Goal: Task Accomplishment & Management: Manage account settings

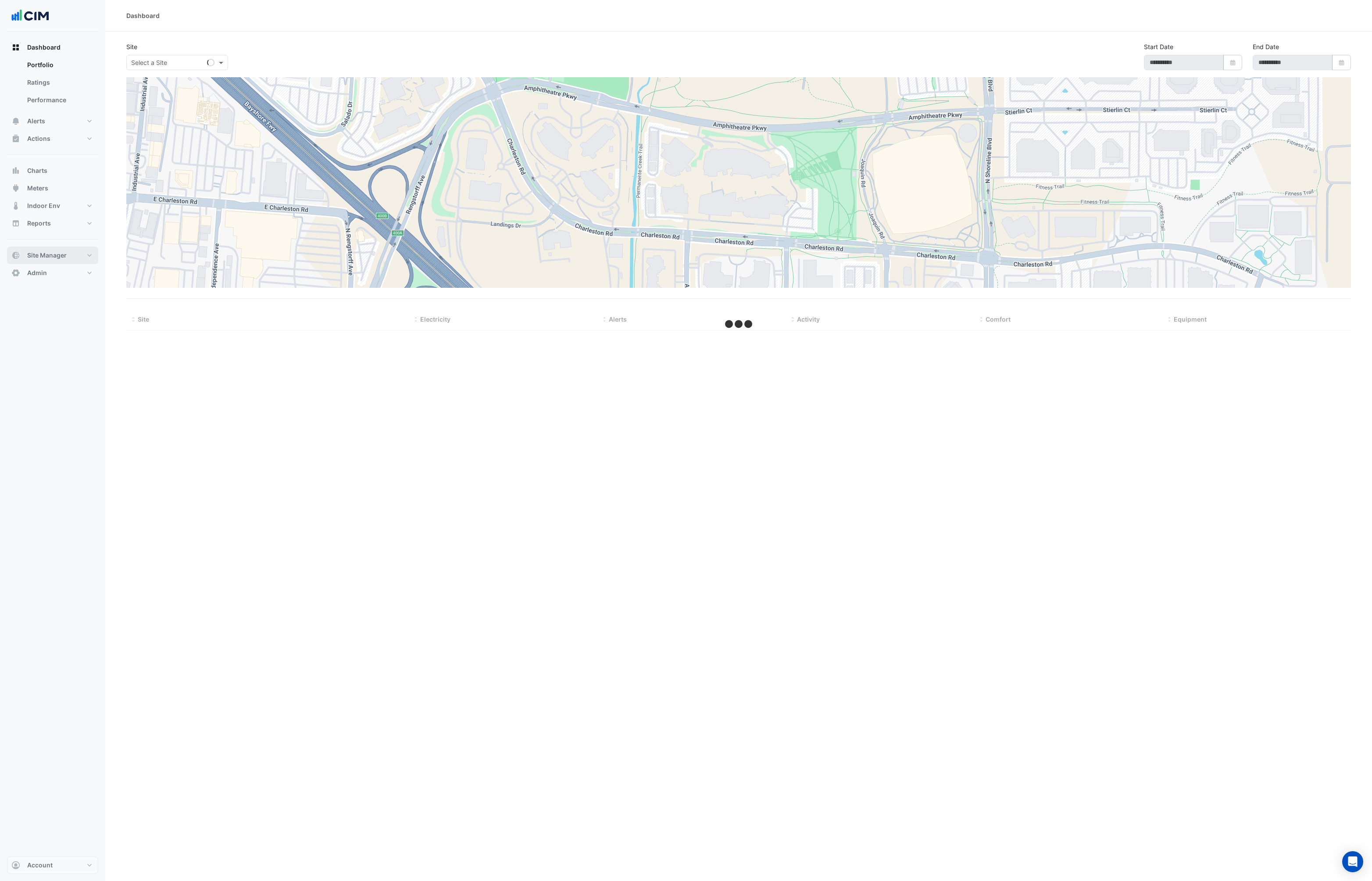
click at [60, 250] on button "Site Manager" at bounding box center [52, 255] width 91 height 18
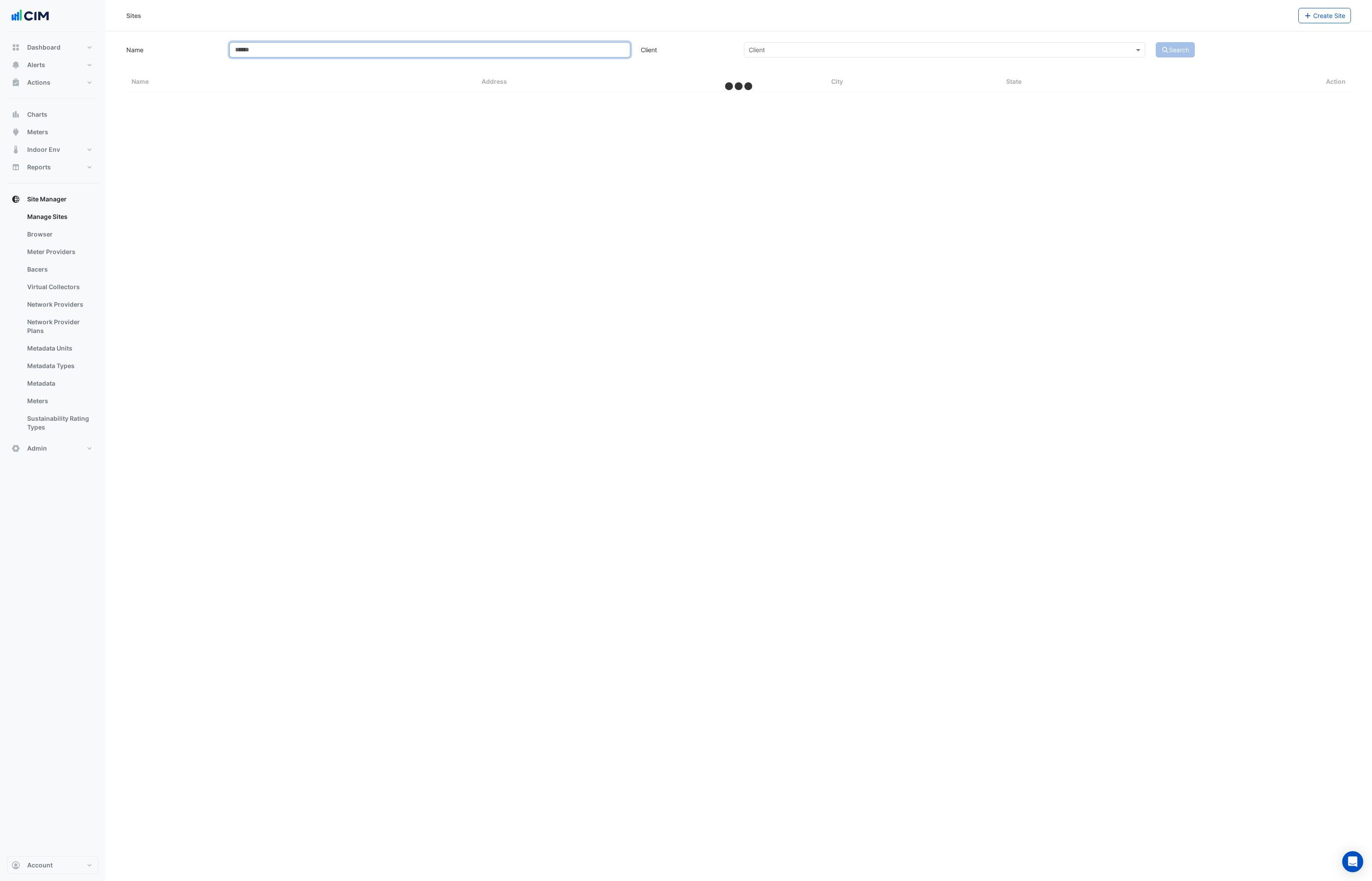
click at [267, 43] on input "Name" at bounding box center [430, 50] width 402 height 15
type input "*"
select select "***"
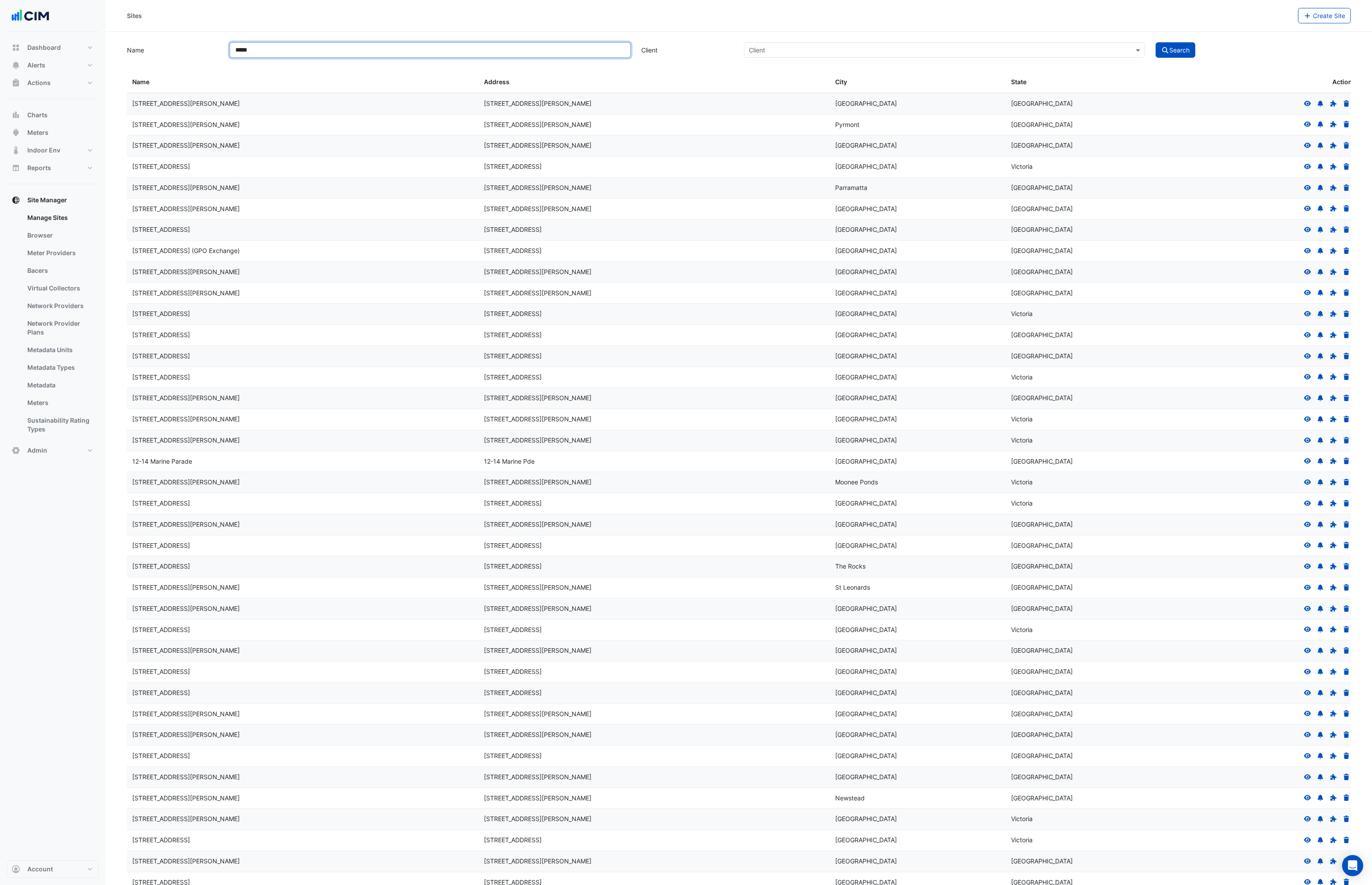
type input "*****"
click at [1155, 42] on button "Search" at bounding box center [1175, 50] width 40 height 16
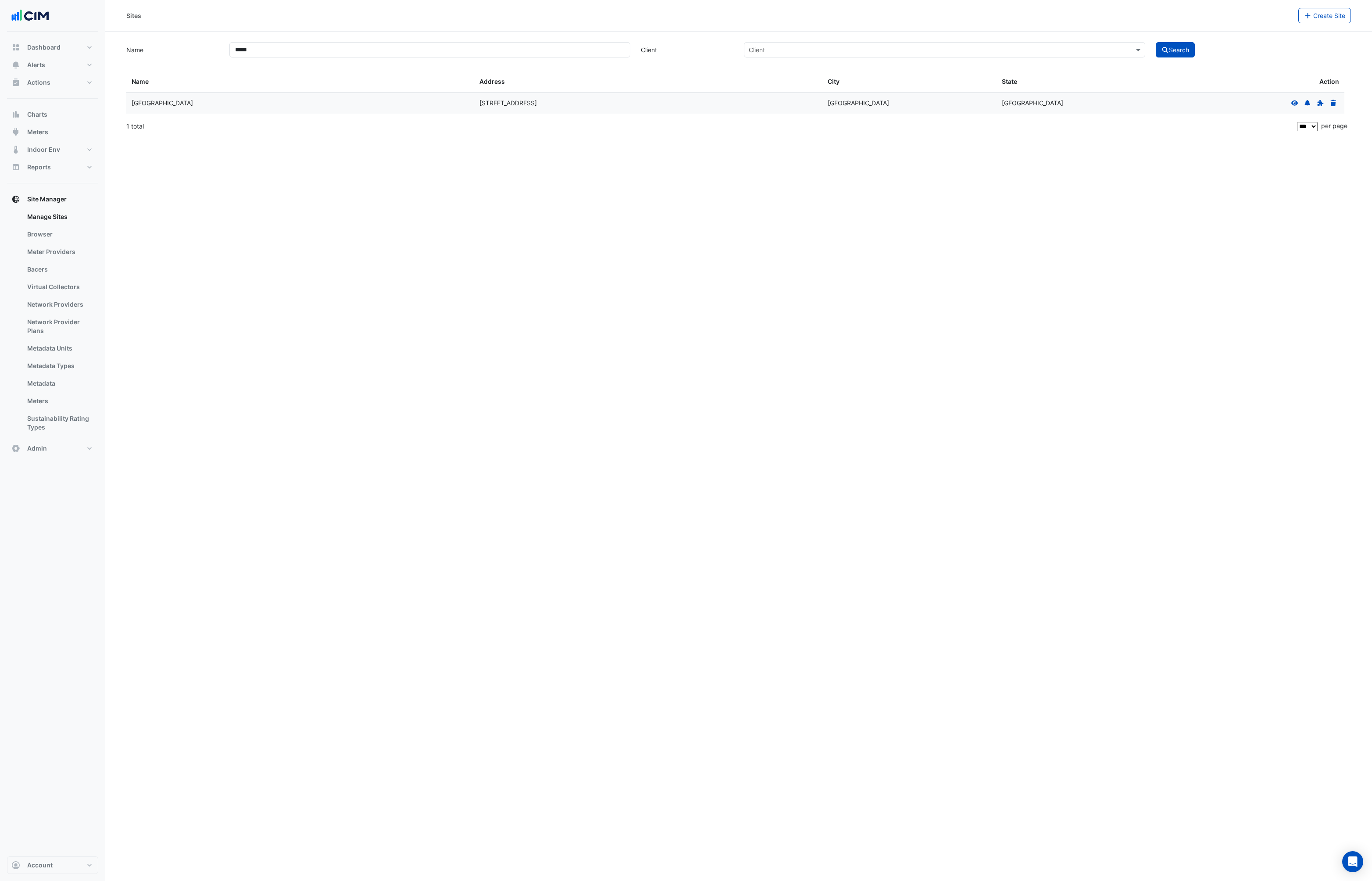
click at [1296, 102] on icon at bounding box center [1295, 103] width 8 height 6
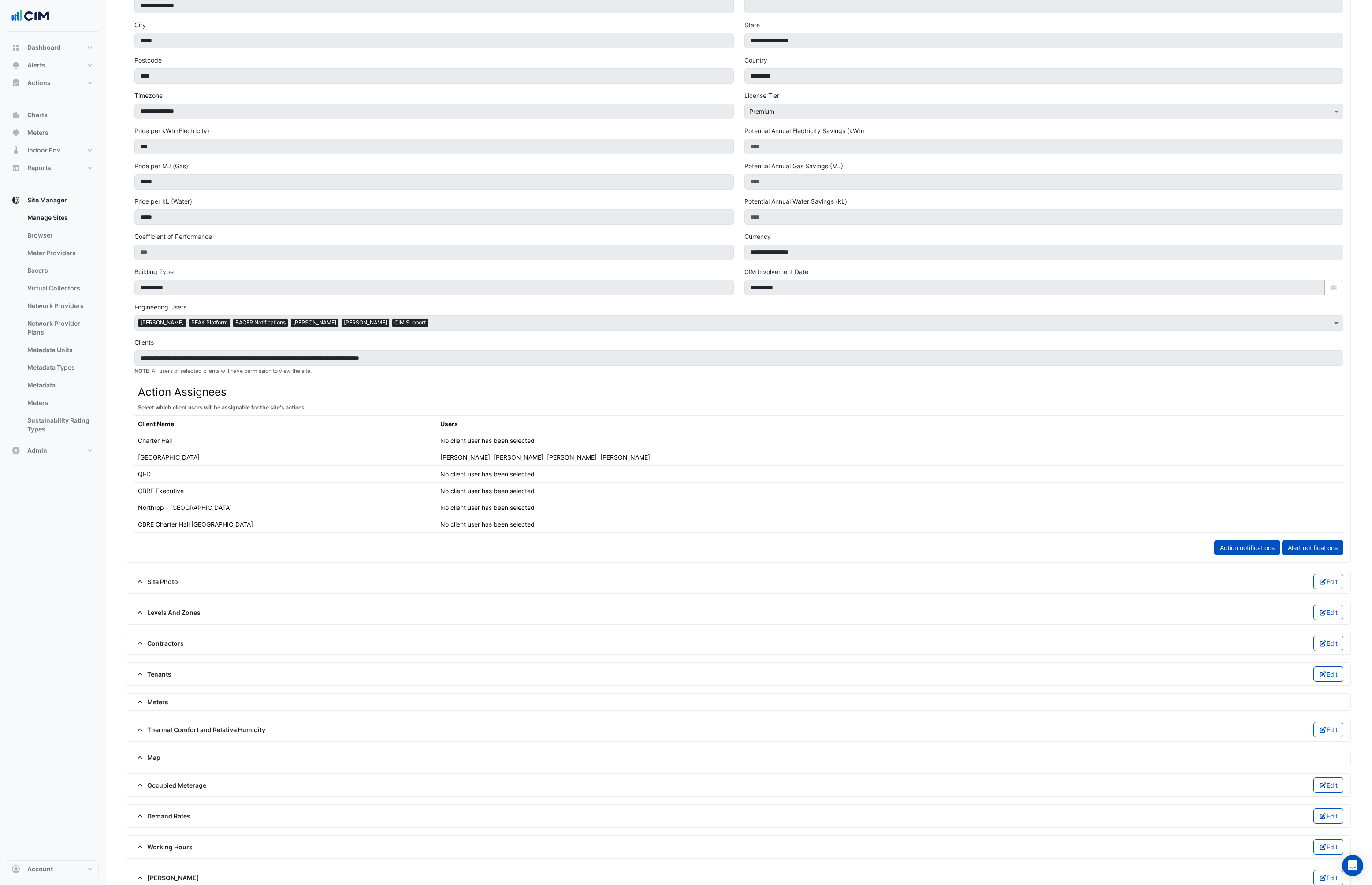
scroll to position [111, 0]
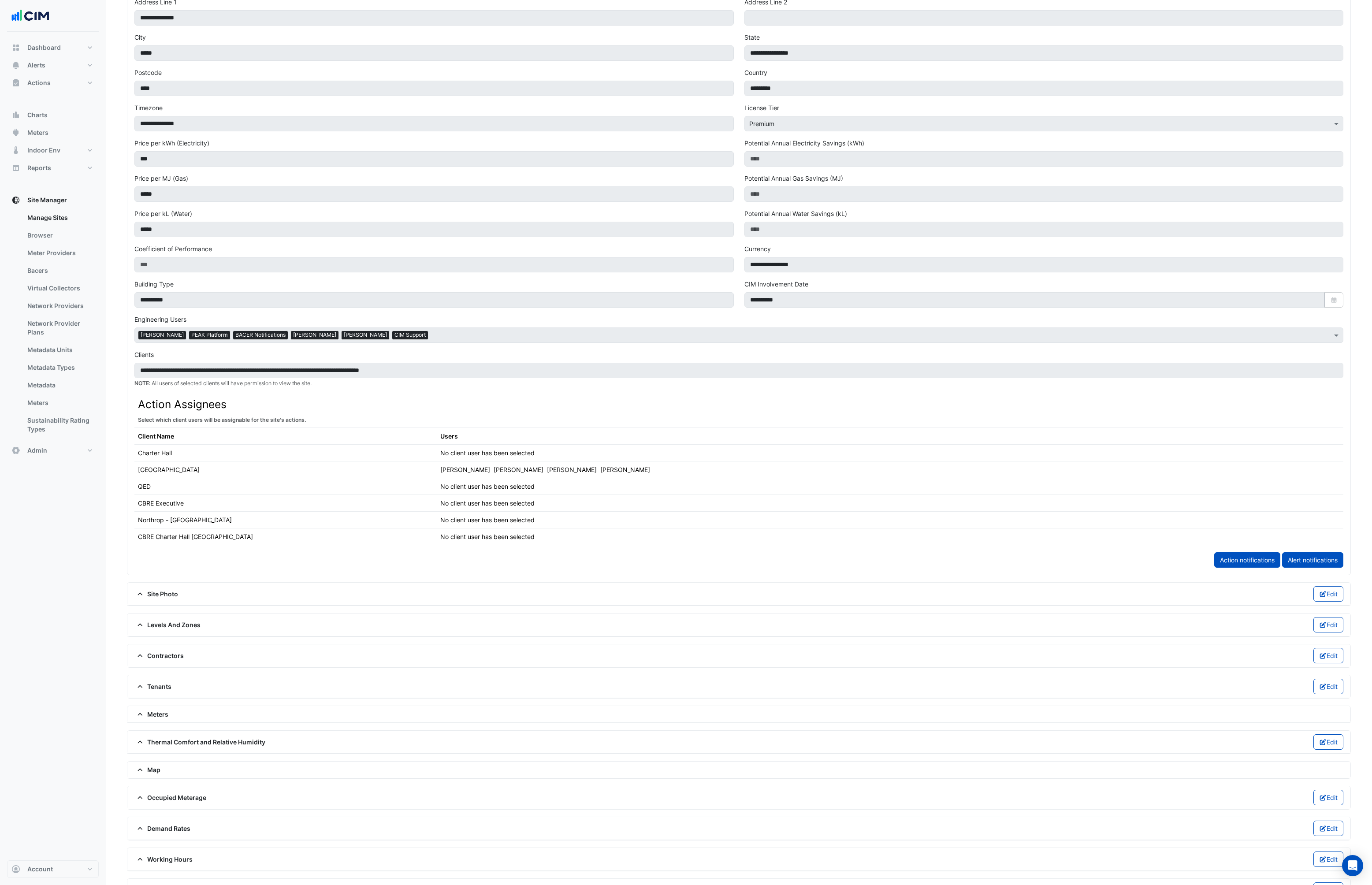
click at [134, 720] on div "Meters" at bounding box center [738, 714] width 1223 height 17
click at [137, 717] on icon at bounding box center [140, 714] width 8 height 6
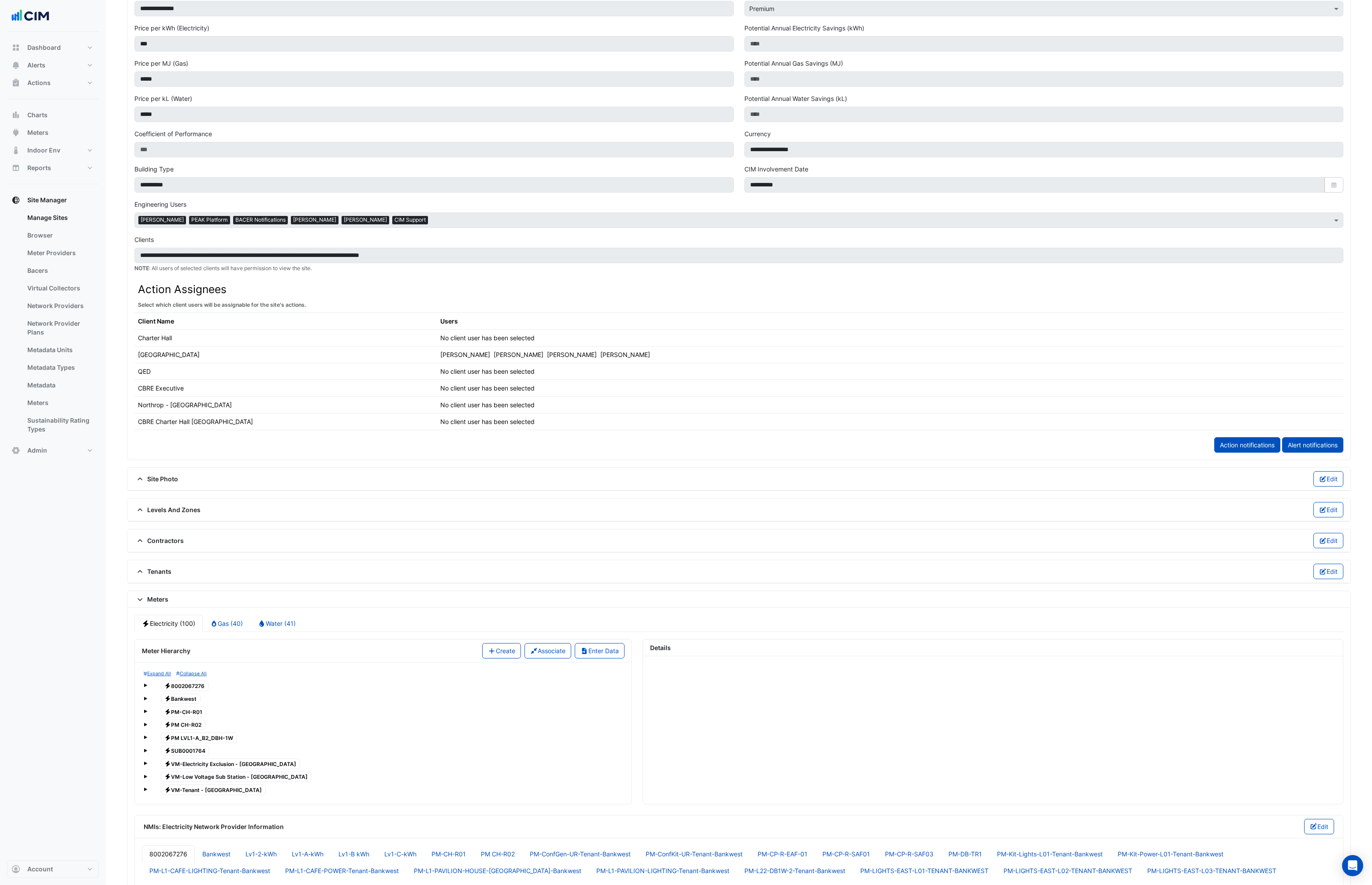
scroll to position [323, 0]
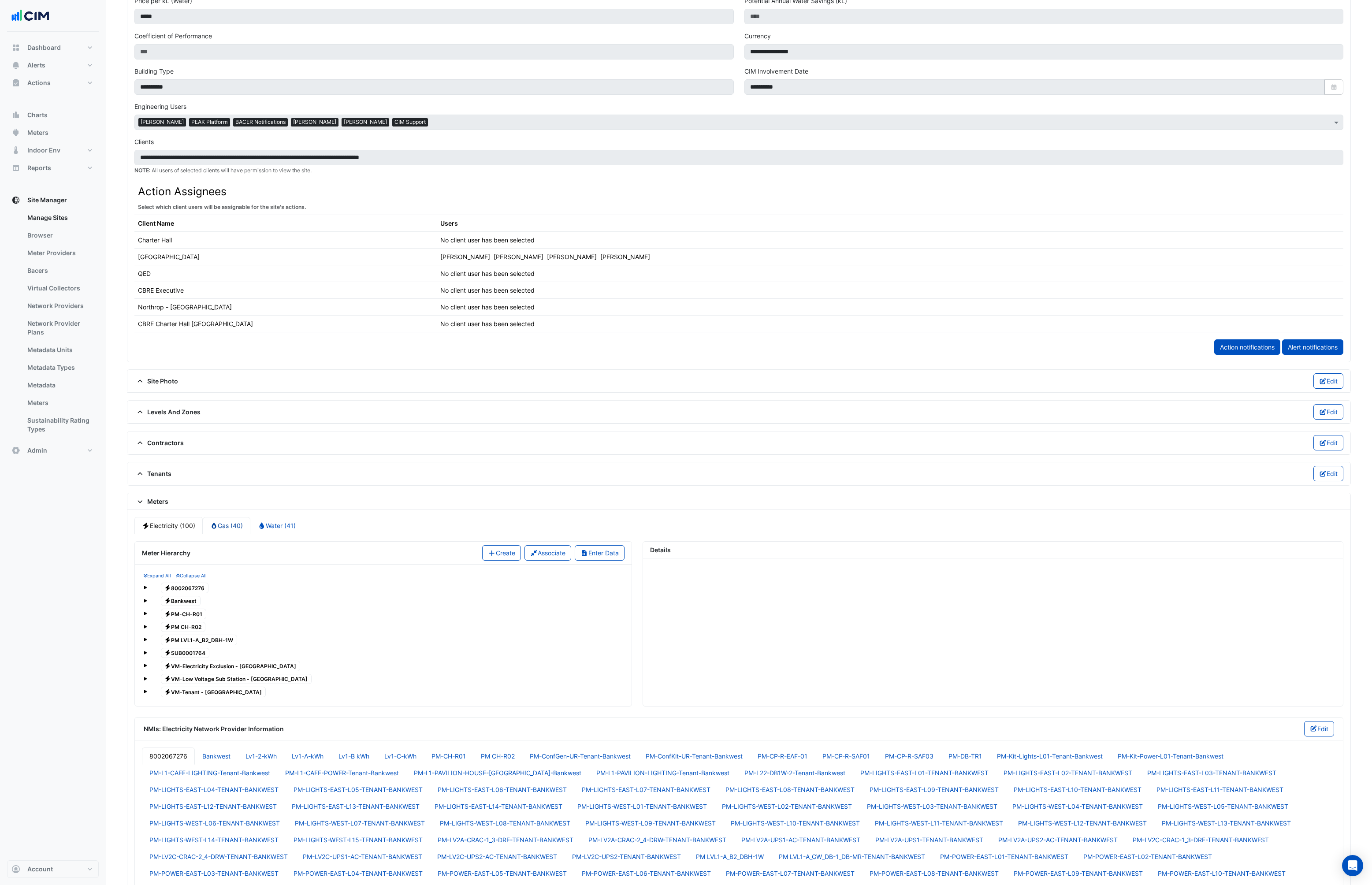
click at [240, 524] on link "Gas (40)" at bounding box center [227, 525] width 48 height 17
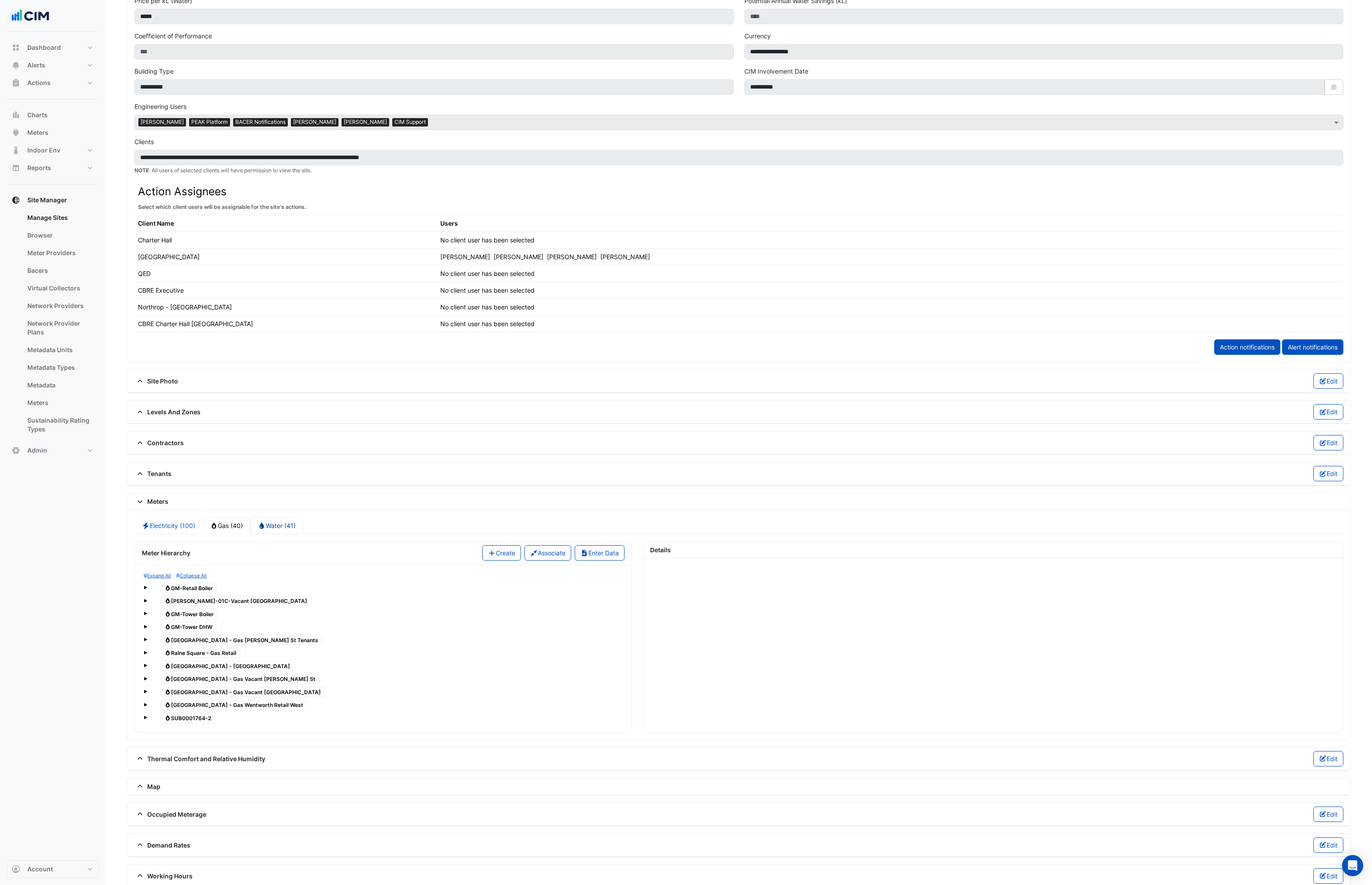
click at [280, 517] on link "Water (41)" at bounding box center [277, 525] width 53 height 17
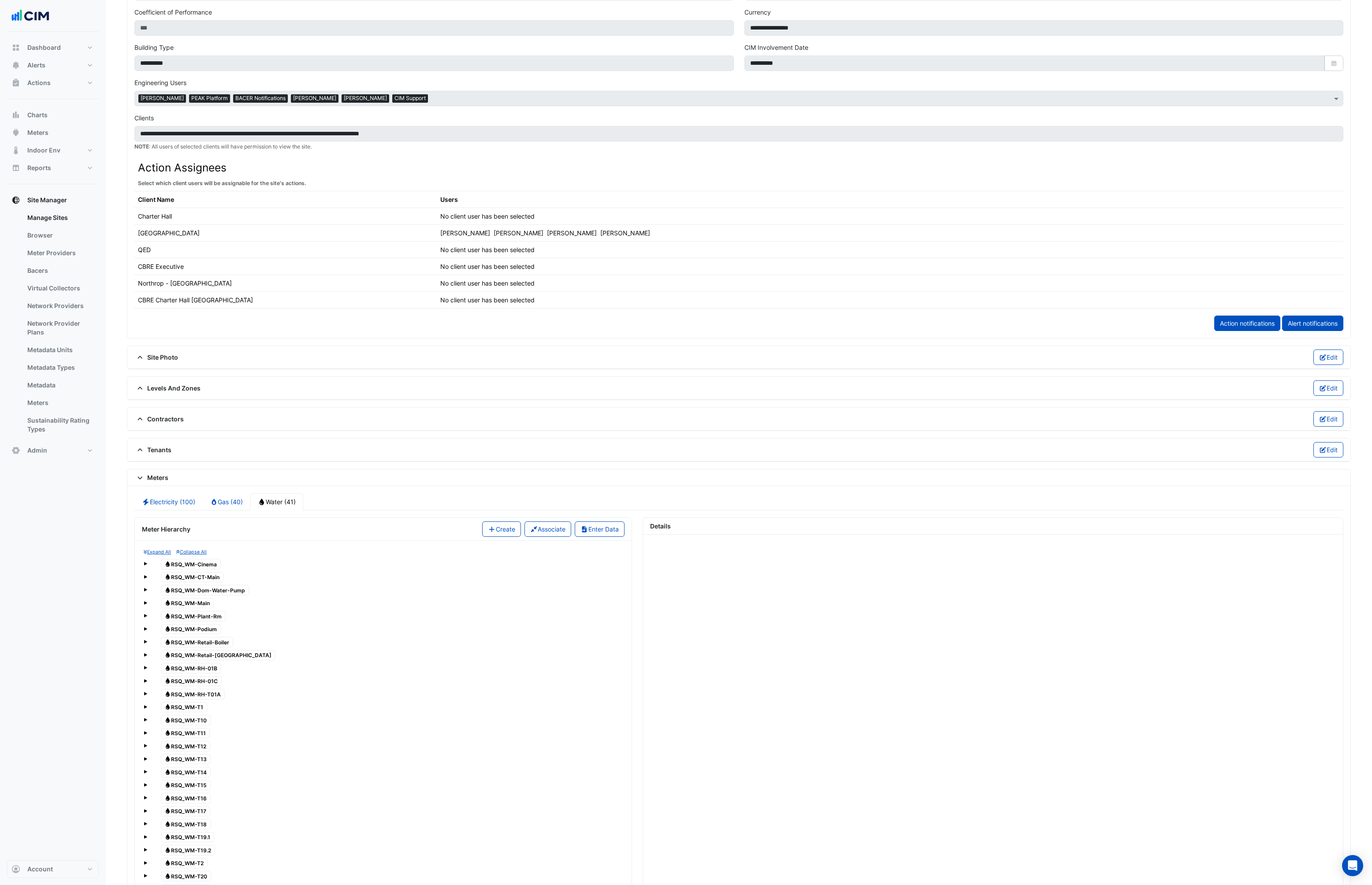
scroll to position [754, 0]
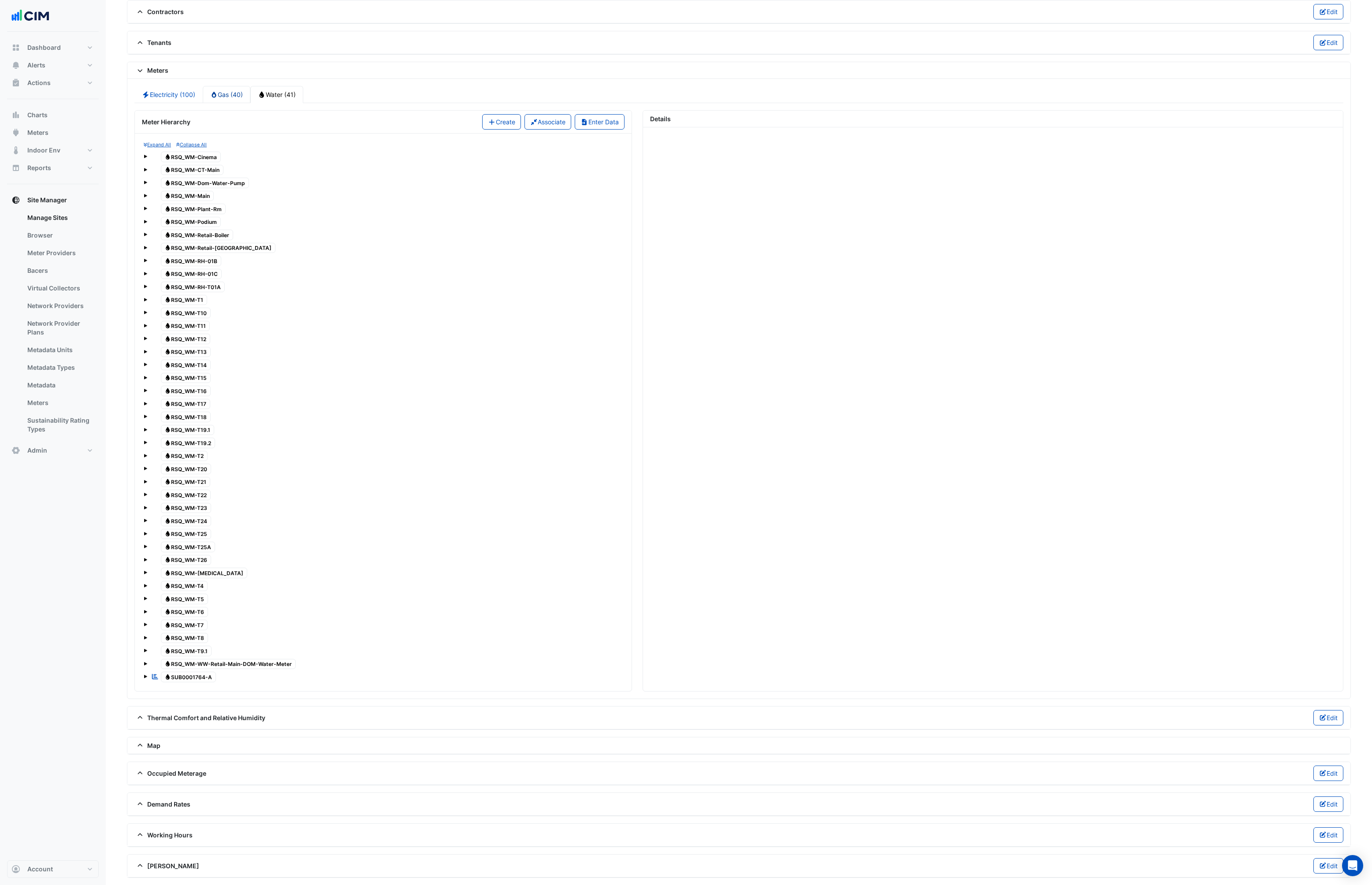
click at [222, 92] on link "Gas (40)" at bounding box center [227, 95] width 48 height 17
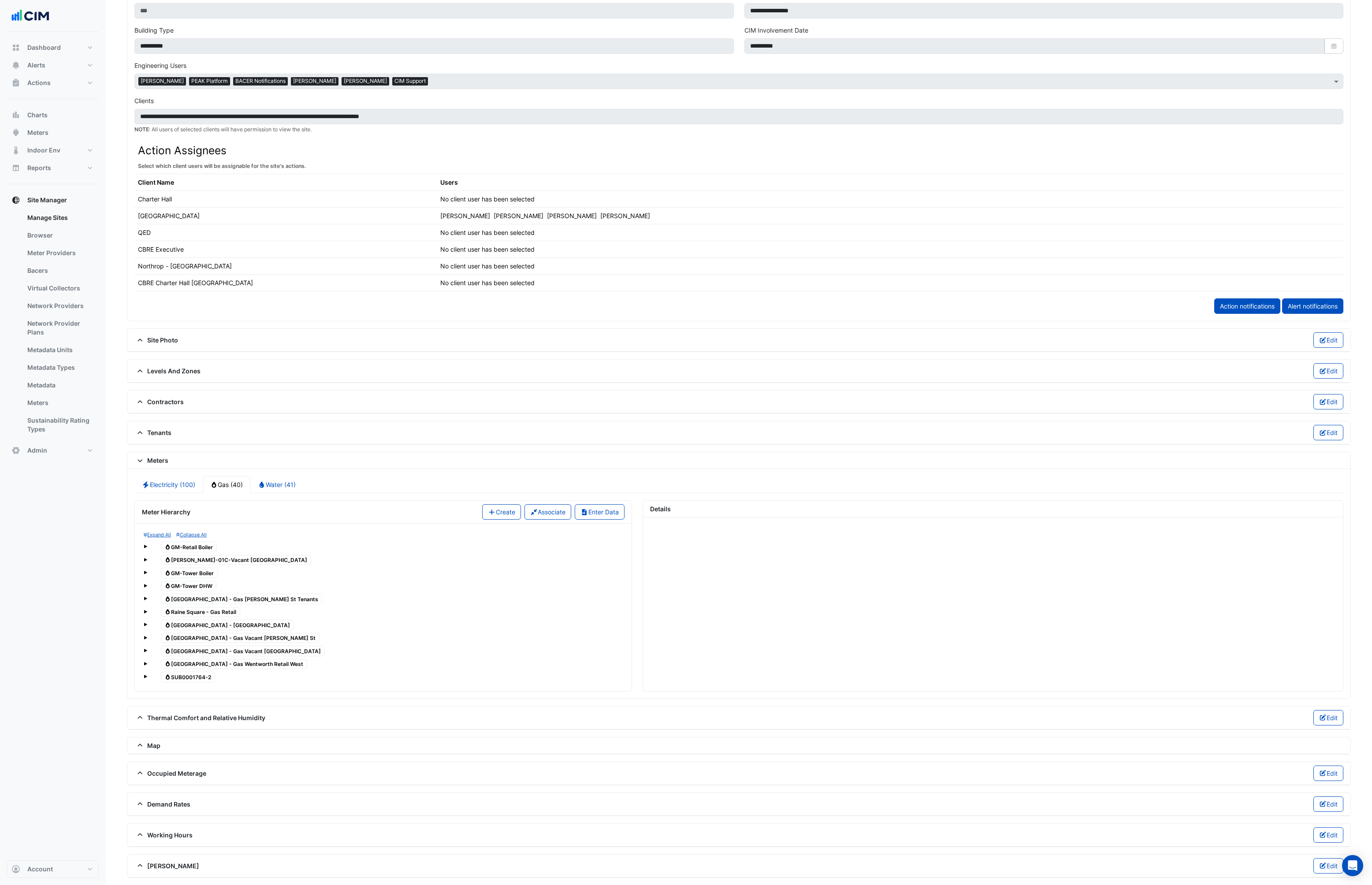
scroll to position [364, 0]
click at [179, 675] on span "Gas SUB0001764-2" at bounding box center [188, 677] width 55 height 11
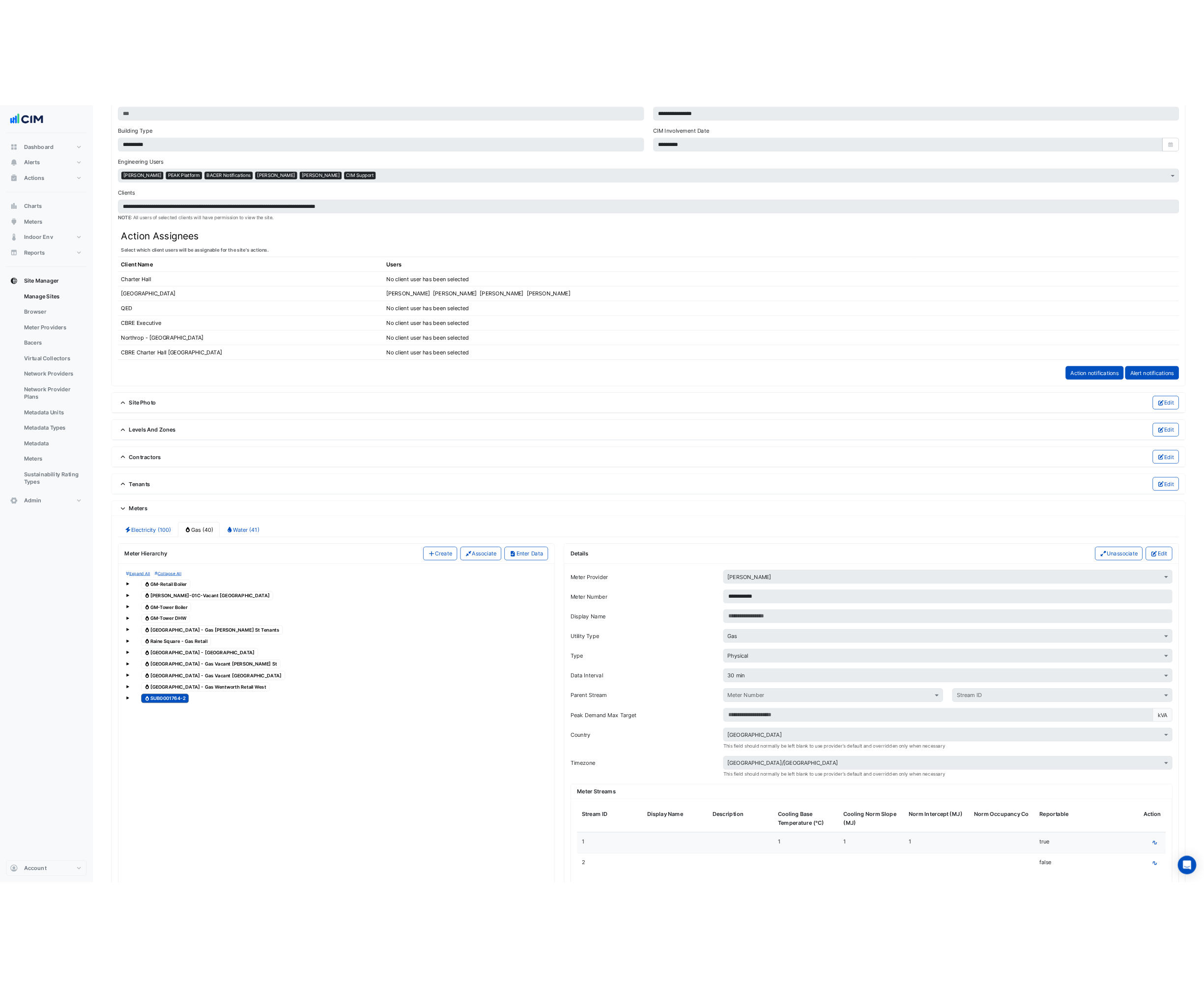
scroll to position [532, 0]
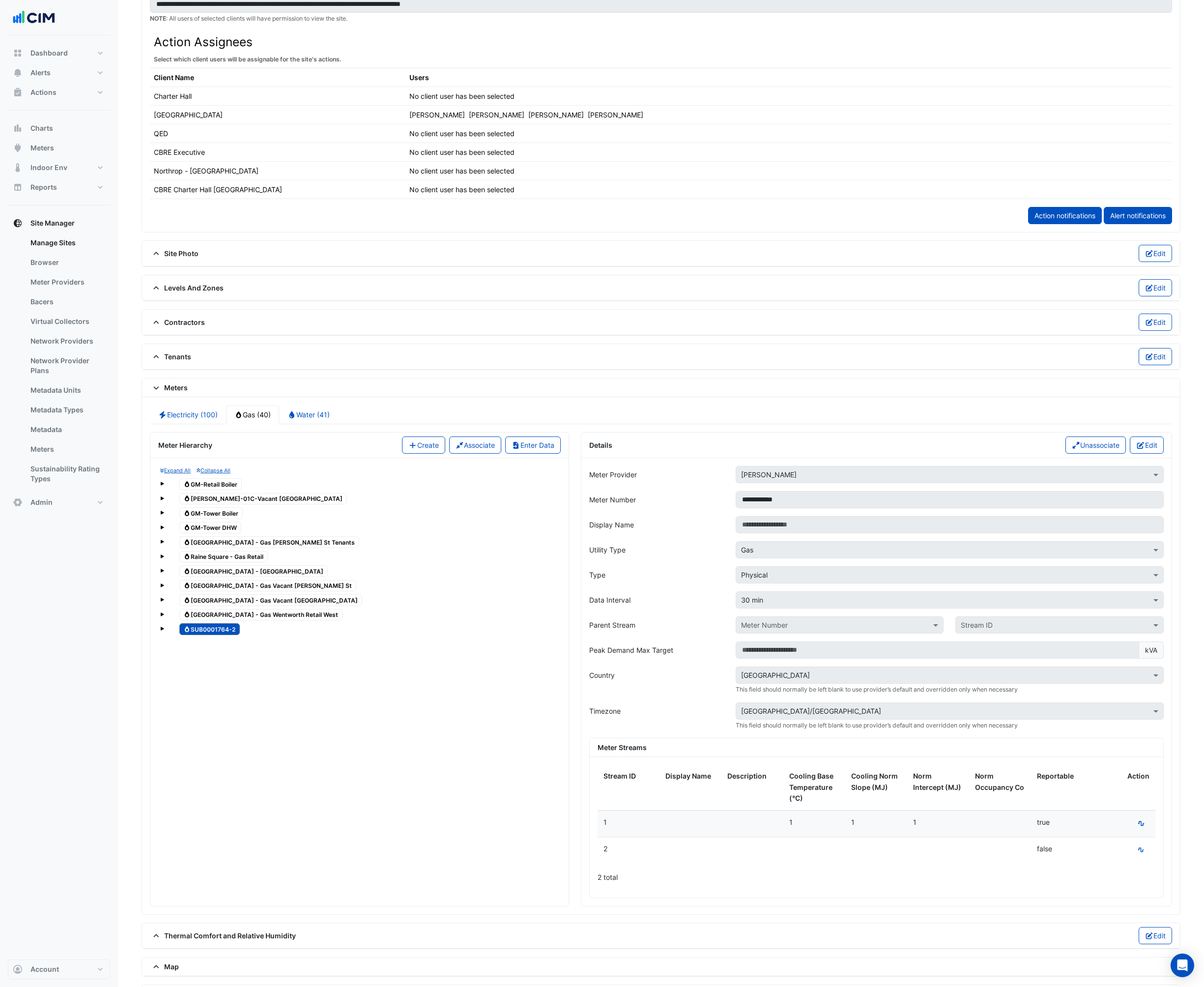
click at [206, 609] on span "Gas [GEOGRAPHIC_DATA] - Gas Wentworth Retail West" at bounding box center [261, 615] width 163 height 12
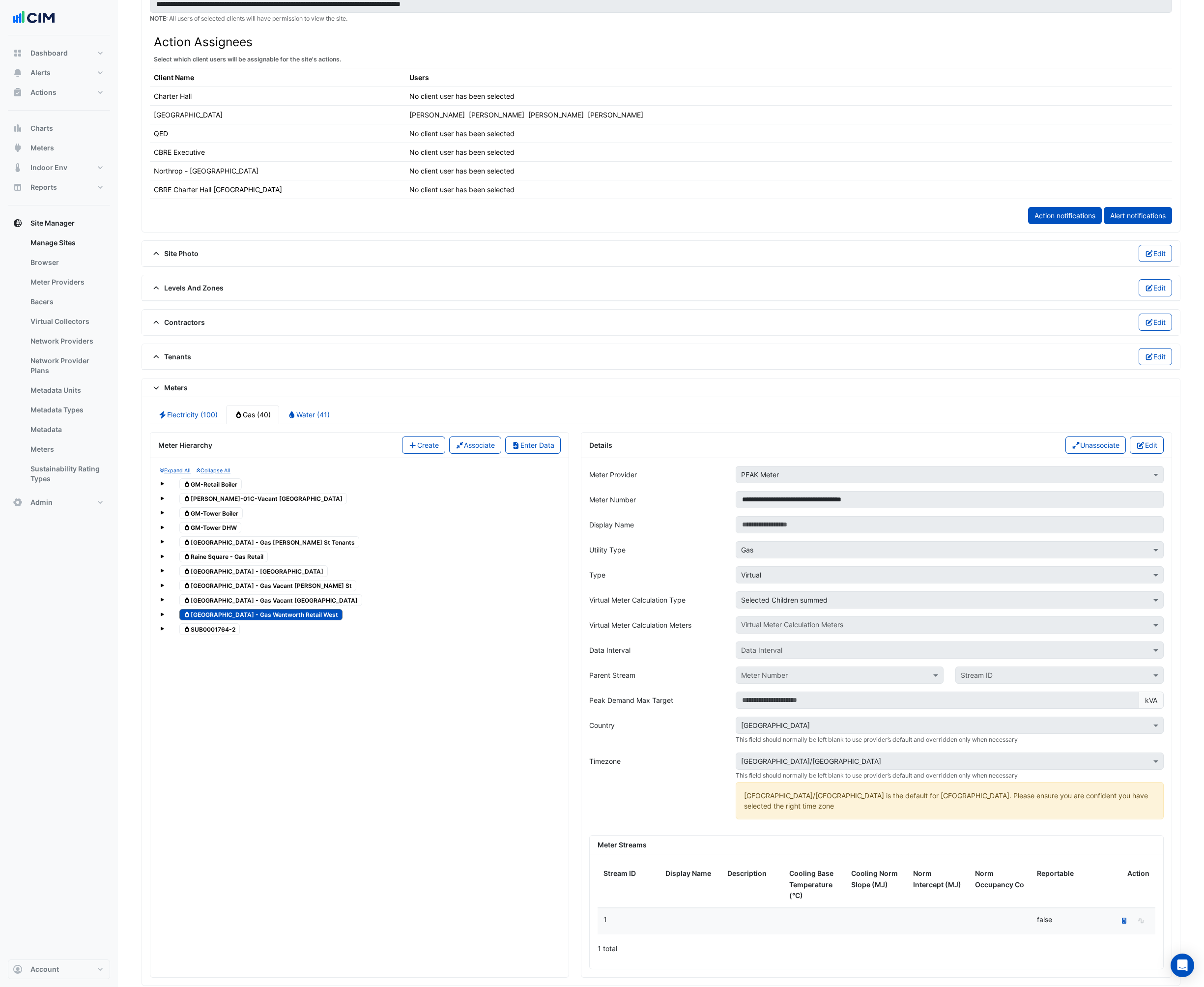
click at [200, 625] on span "Gas SUB0001764-2" at bounding box center [210, 629] width 61 height 12
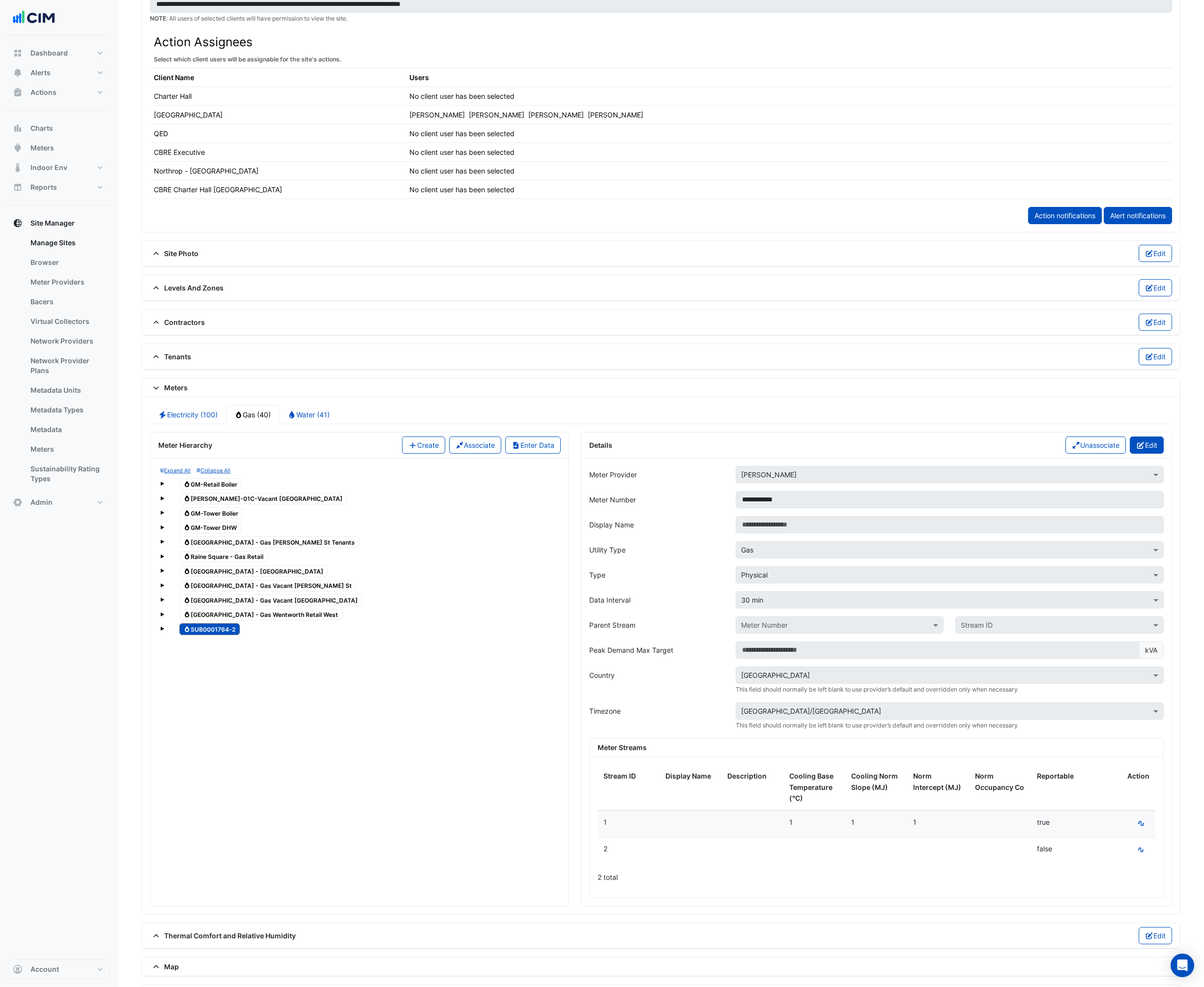
click at [1161, 443] on button "Edit" at bounding box center [1146, 445] width 34 height 17
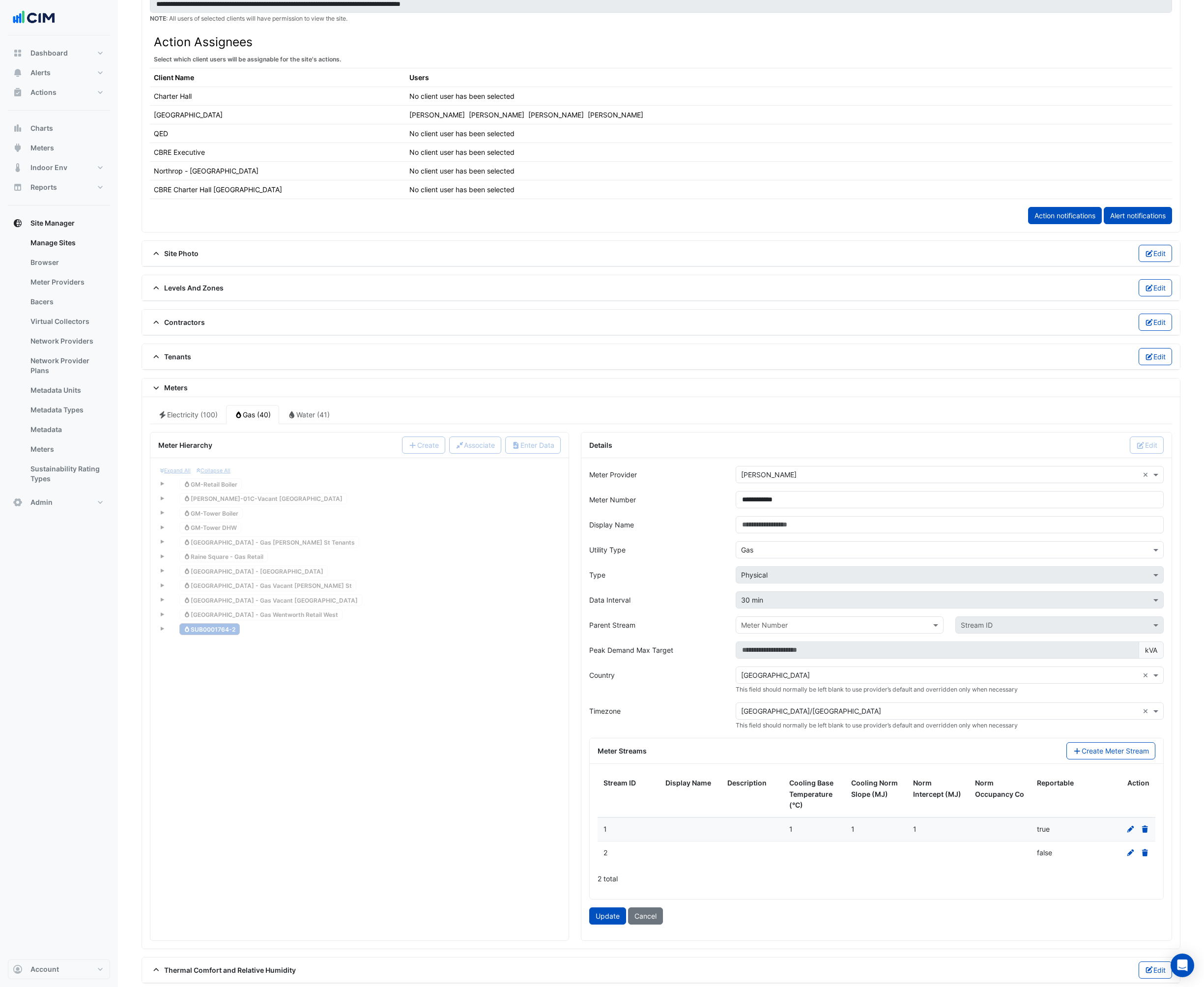
click at [279, 411] on li "Water (41)" at bounding box center [308, 414] width 59 height 18
click at [323, 417] on li "Water (41)" at bounding box center [308, 414] width 59 height 18
click at [654, 918] on button "Cancel" at bounding box center [645, 915] width 35 height 17
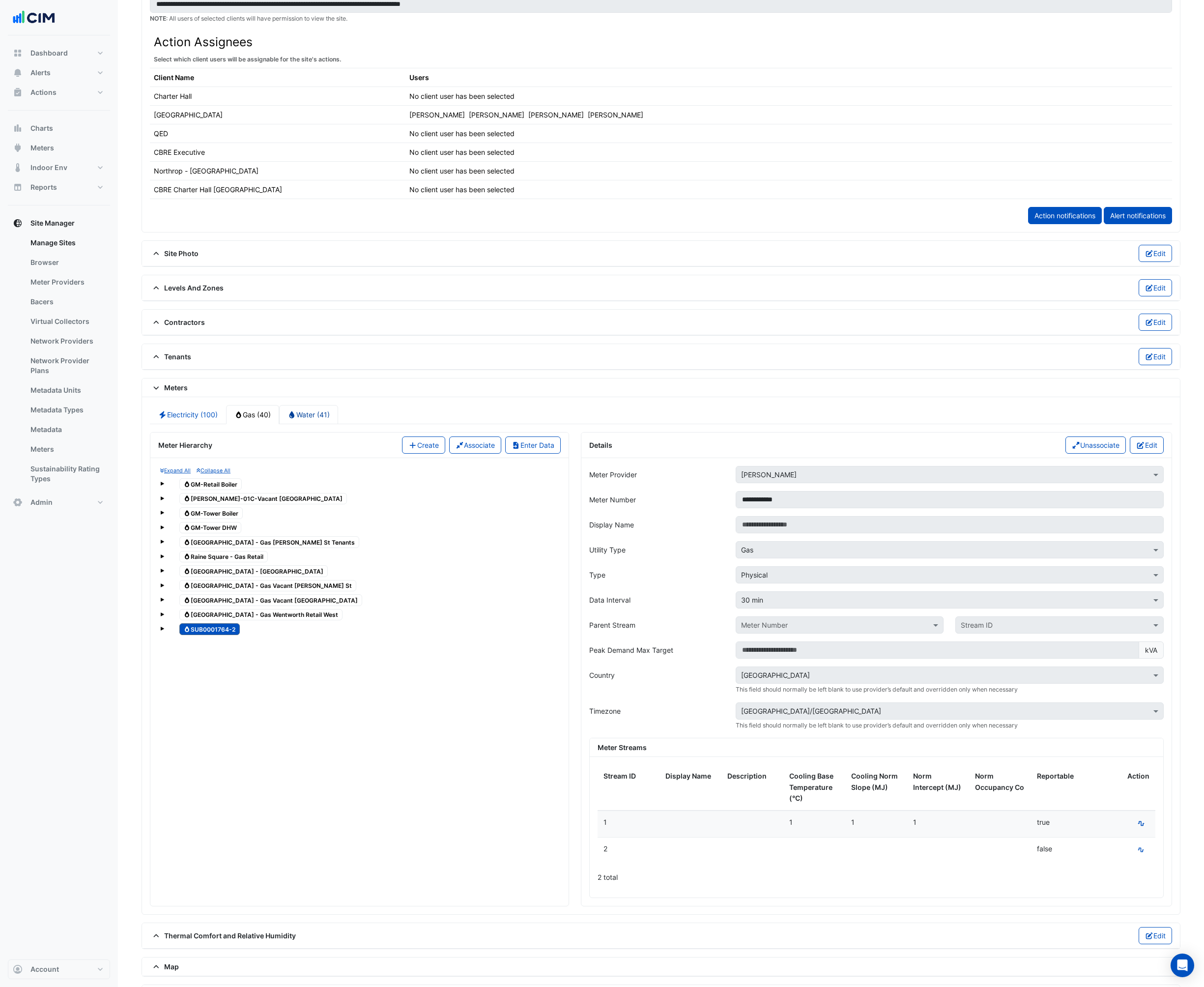
click at [322, 411] on link "Water (41)" at bounding box center [308, 415] width 59 height 19
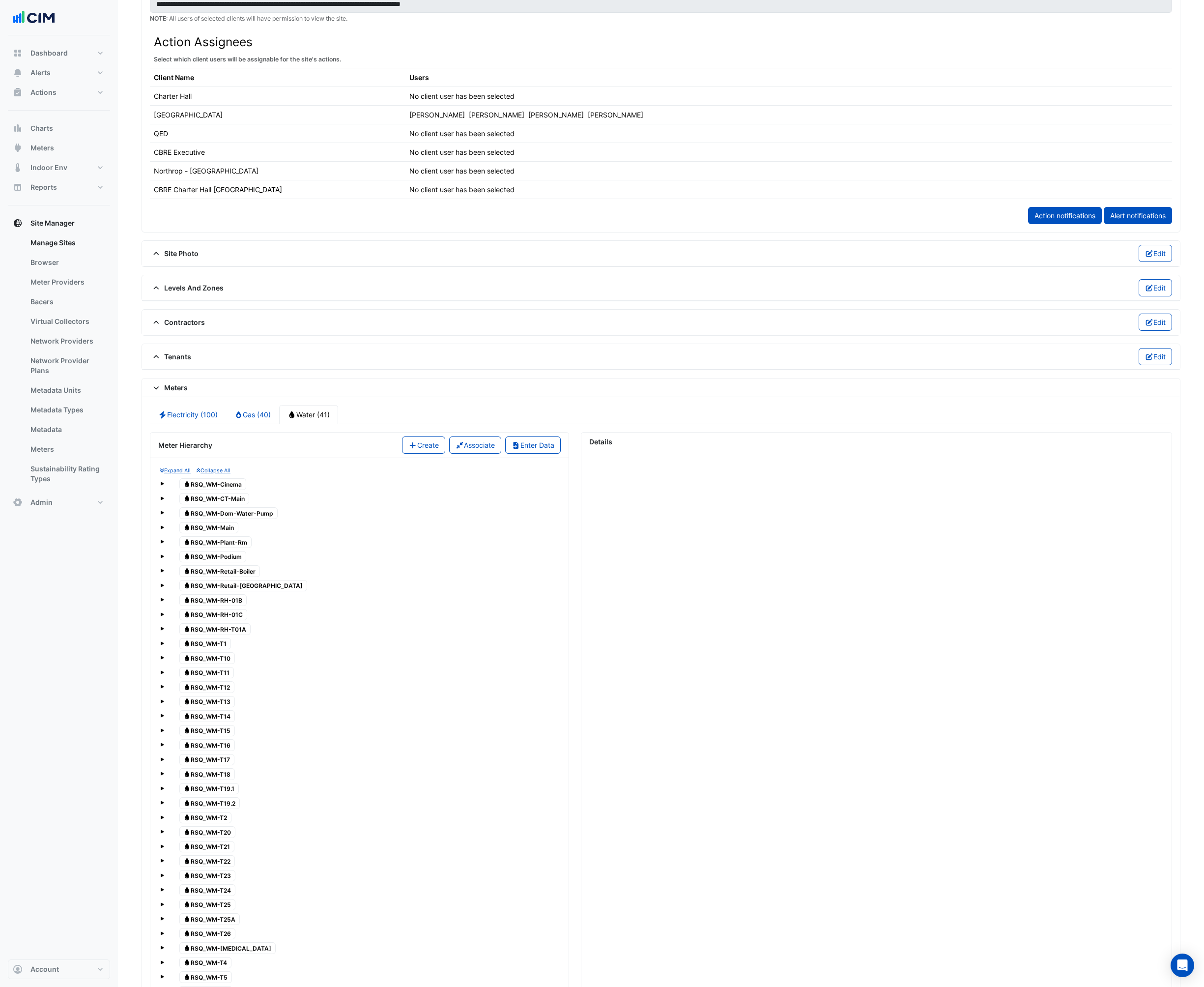
scroll to position [841, 0]
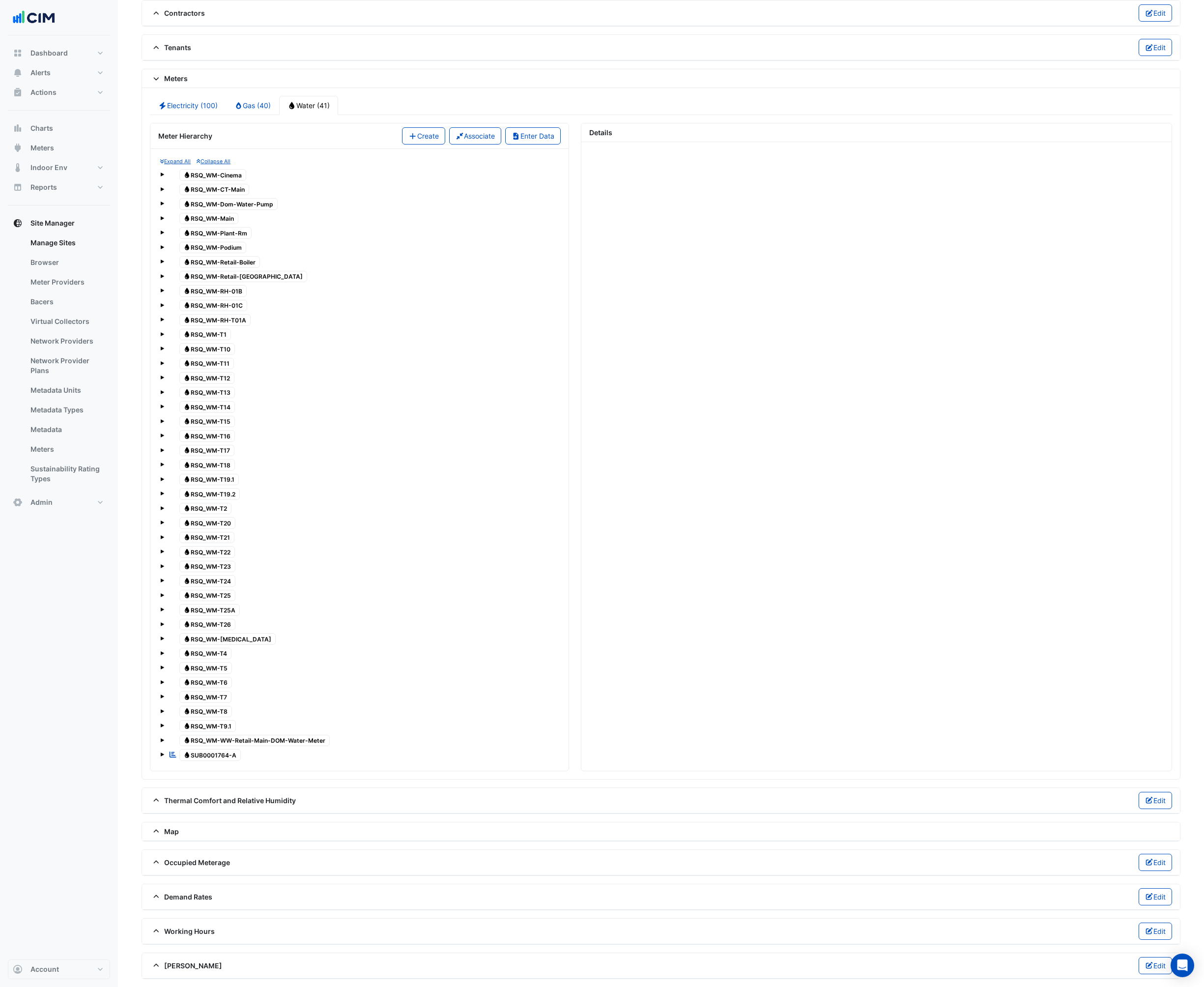
click at [208, 753] on span "Water SUB0001764-A" at bounding box center [211, 755] width 62 height 12
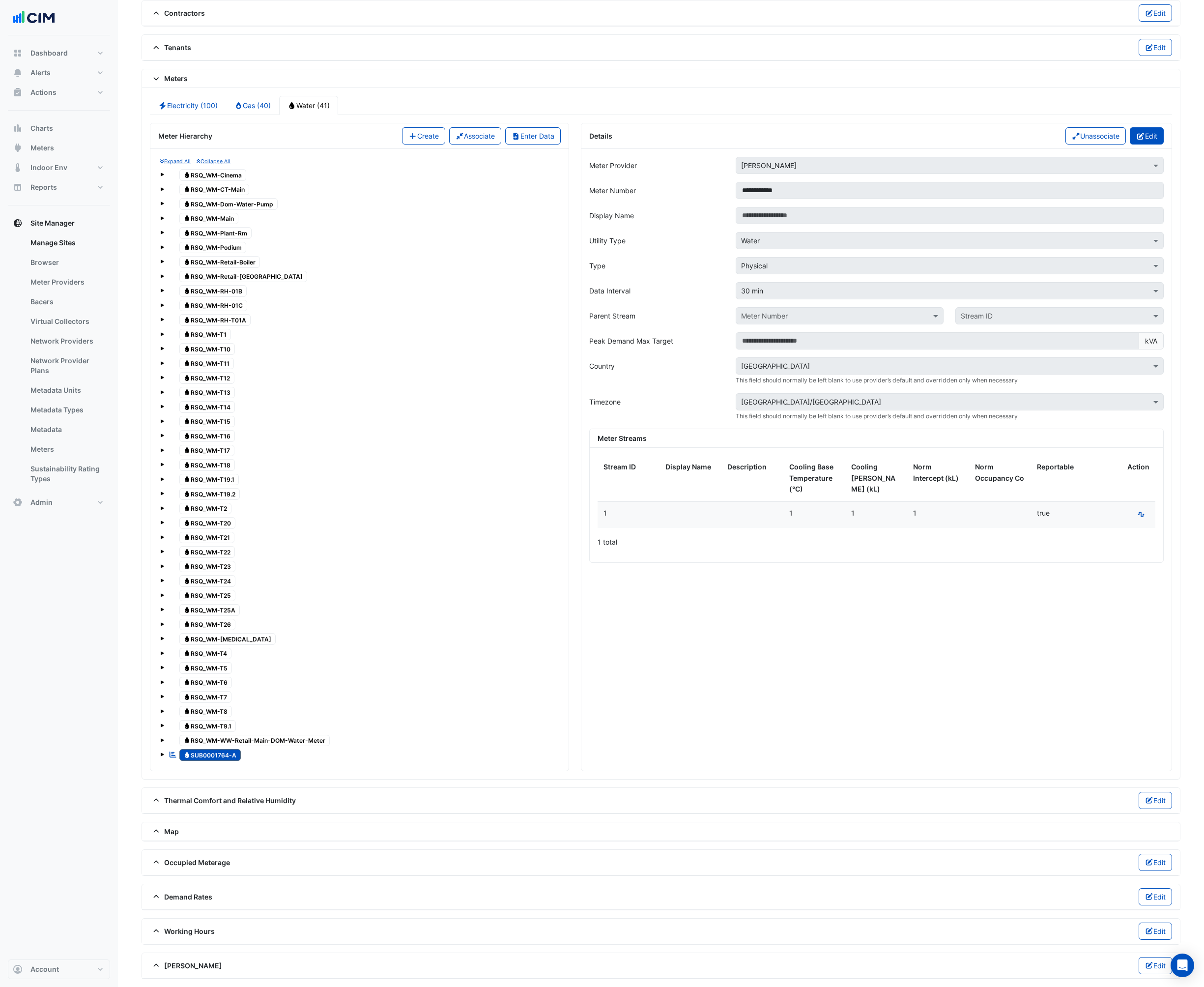
click at [1140, 135] on icon "button" at bounding box center [1140, 136] width 9 height 7
